Goal: Communication & Community: Answer question/provide support

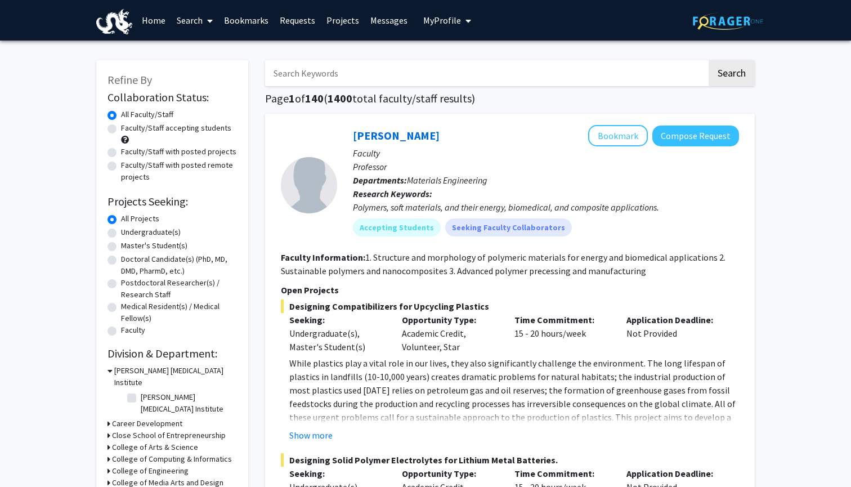
click at [376, 23] on link "Messages" at bounding box center [389, 20] width 48 height 39
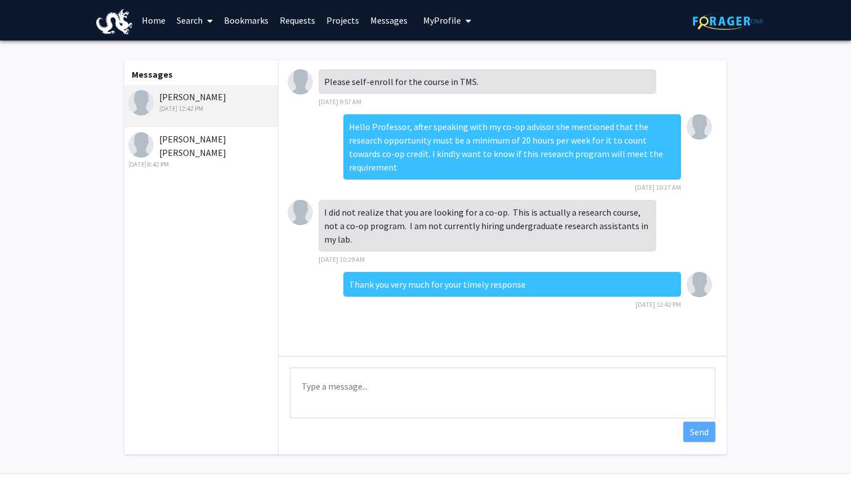
click at [202, 145] on div "[PERSON_NAME] [PERSON_NAME] [DATE] 8:42 PM" at bounding box center [201, 150] width 147 height 37
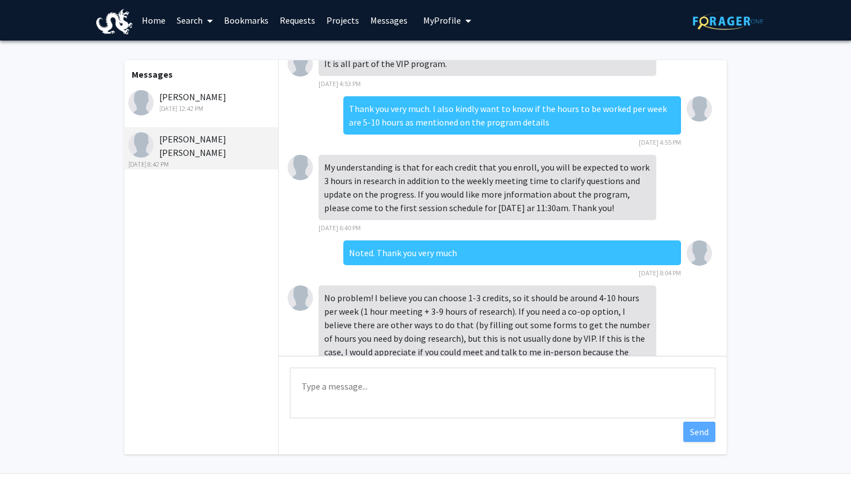
click at [297, 25] on link "Requests" at bounding box center [297, 20] width 47 height 39
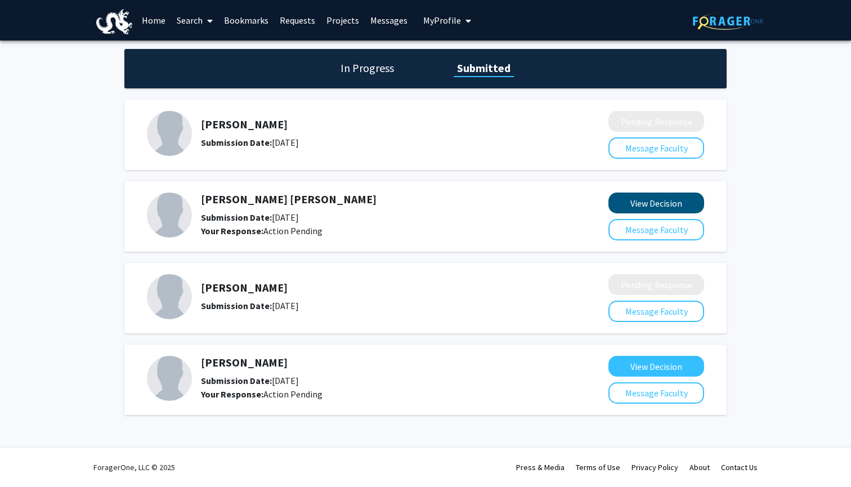
click at [622, 206] on button "View Decision" at bounding box center [657, 203] width 96 height 21
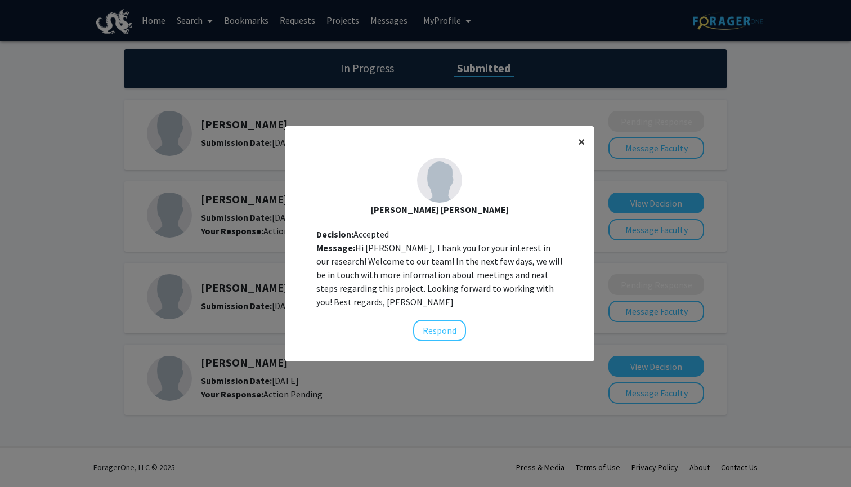
click at [578, 146] on button "×" at bounding box center [581, 142] width 25 height 32
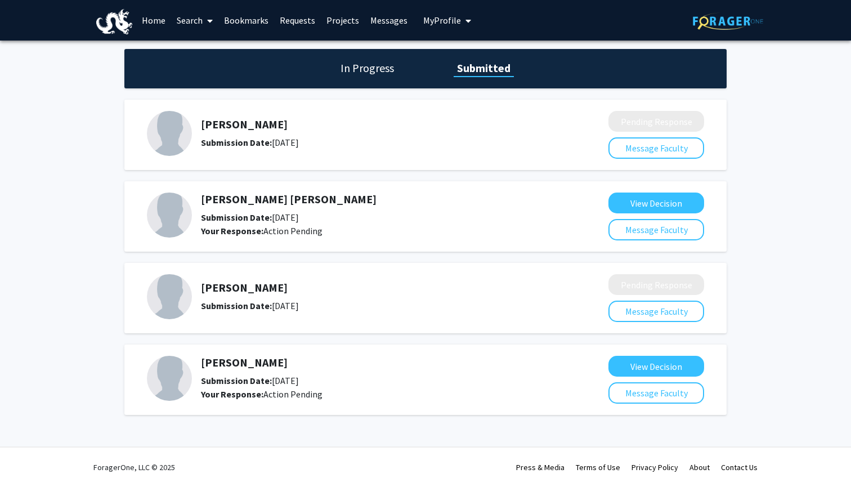
click at [142, 23] on link "Home" at bounding box center [153, 20] width 35 height 39
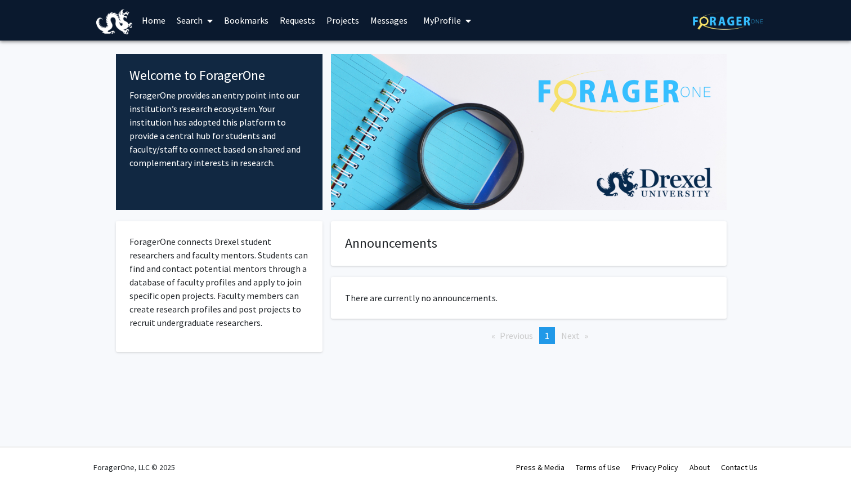
click at [204, 29] on span at bounding box center [208, 20] width 10 height 39
